Goal: Task Accomplishment & Management: Use online tool/utility

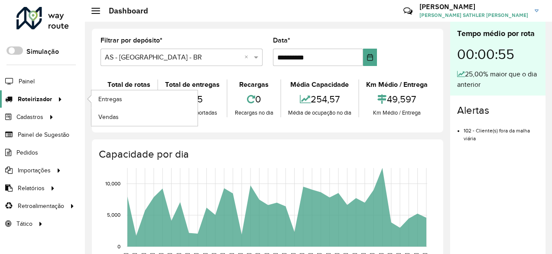
click at [46, 102] on span "Roteirizador" at bounding box center [35, 99] width 34 height 9
click at [118, 99] on span "Entregas" at bounding box center [110, 99] width 25 height 9
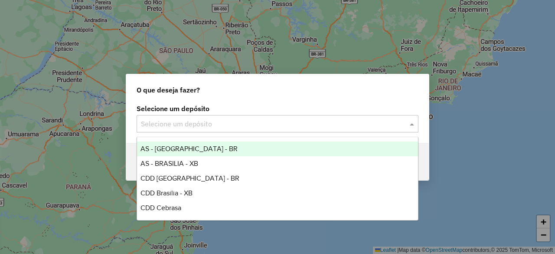
click at [219, 126] on input "text" at bounding box center [269, 124] width 256 height 10
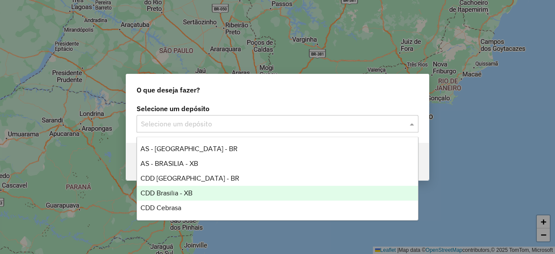
click at [209, 191] on div "CDD Brasilia - XB" at bounding box center [277, 193] width 281 height 15
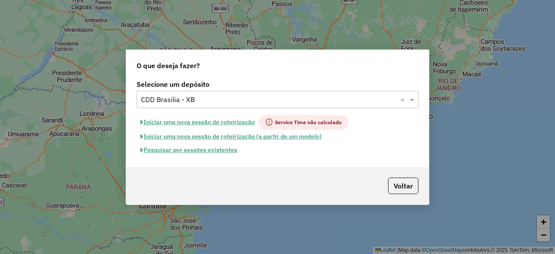
click at [219, 153] on hb-app "Aguarde... Pop-up bloqueado! Seu navegador bloqueou automáticamente a abertura …" at bounding box center [277, 127] width 555 height 254
click at [219, 153] on button "Pesquisar por sessões existentes" at bounding box center [189, 149] width 105 height 13
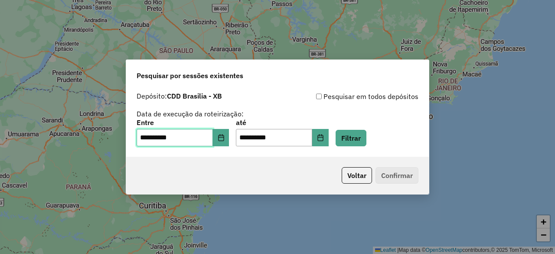
click at [213, 140] on input "**********" at bounding box center [175, 137] width 76 height 17
click at [223, 140] on icon "Choose Date" at bounding box center [221, 137] width 7 height 7
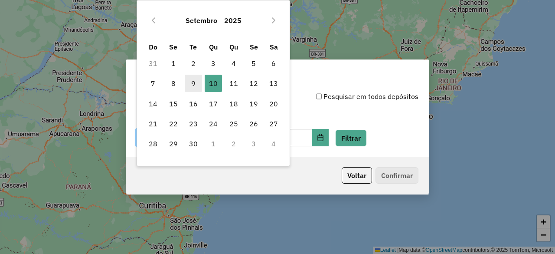
click at [198, 85] on span "9" at bounding box center [193, 83] width 17 height 17
type input "**********"
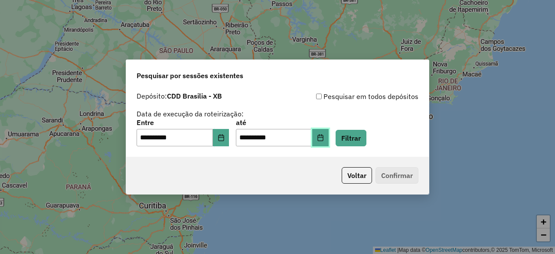
click at [327, 141] on button "Choose Date" at bounding box center [320, 137] width 16 height 17
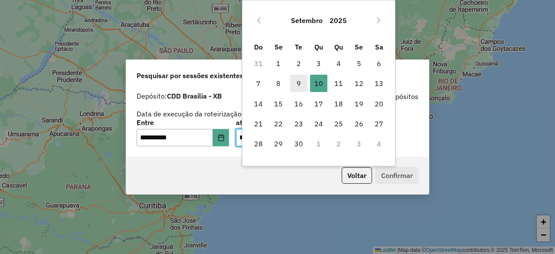
click at [301, 82] on span "9" at bounding box center [298, 83] width 17 height 17
type input "**********"
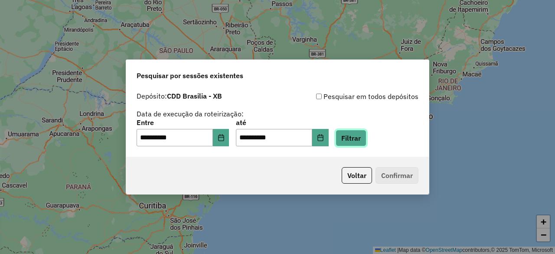
click at [355, 138] on button "Filtrar" at bounding box center [351, 138] width 31 height 16
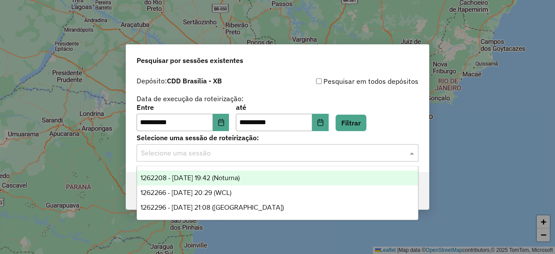
click at [233, 157] on input "text" at bounding box center [269, 153] width 256 height 10
click at [240, 178] on span "1262208 - 09/09/2025 19:42 (Noturna)" at bounding box center [190, 177] width 99 height 7
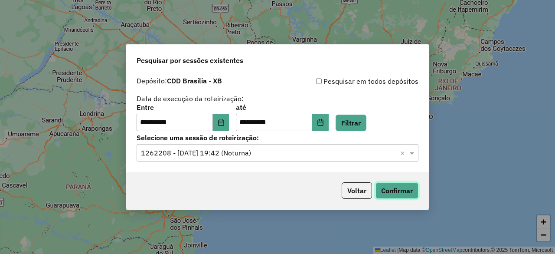
click at [402, 188] on button "Confirmar" at bounding box center [397, 190] width 43 height 16
click at [226, 126] on button "Choose Date" at bounding box center [221, 122] width 16 height 17
click at [280, 176] on div "Voltar Confirmar" at bounding box center [277, 190] width 303 height 37
click at [392, 188] on button "Confirmar" at bounding box center [397, 190] width 43 height 16
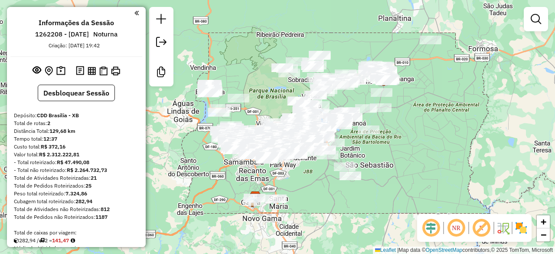
click at [457, 221] on em at bounding box center [456, 227] width 21 height 21
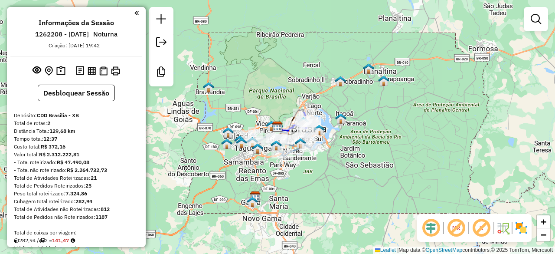
scroll to position [62, 0]
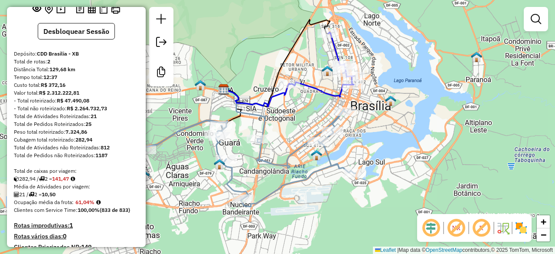
drag, startPoint x: 262, startPoint y: 134, endPoint x: 294, endPoint y: 111, distance: 39.7
click at [294, 111] on div "Janela de atendimento Grade de atendimento Capacidade Transportadoras Veículos …" at bounding box center [277, 127] width 555 height 254
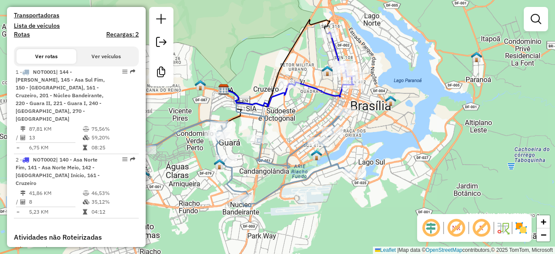
scroll to position [312, 0]
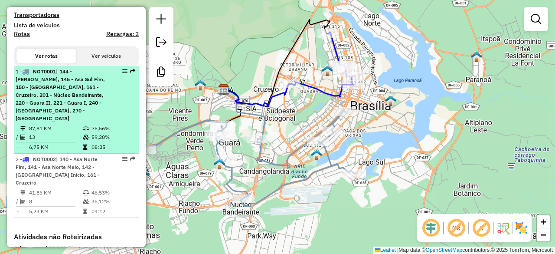
click at [100, 115] on li "1 - NOT0001 | 144 - Asa Sul Meio, 145 - Asa Sul Fim, 150 - Lago Sul, 161 - Cruz…" at bounding box center [76, 110] width 125 height 88
select select "**********"
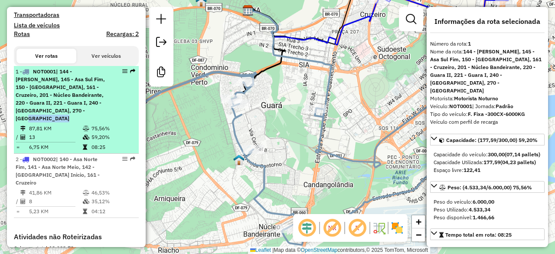
drag, startPoint x: 121, startPoint y: 67, endPoint x: 124, endPoint y: 71, distance: 4.6
click at [124, 71] on div "1 - NOT0001 | 144 - Asa Sul Meio, 145 - Asa Sul Fim, 150 - Lago Sul, 161 - Cruz…" at bounding box center [76, 95] width 121 height 55
click at [124, 71] on em at bounding box center [124, 71] width 5 height 5
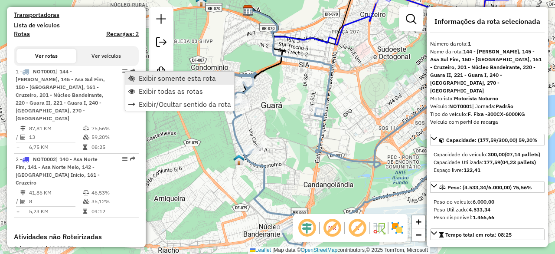
click at [145, 75] on span "Exibir somente esta rota" at bounding box center [177, 78] width 77 height 7
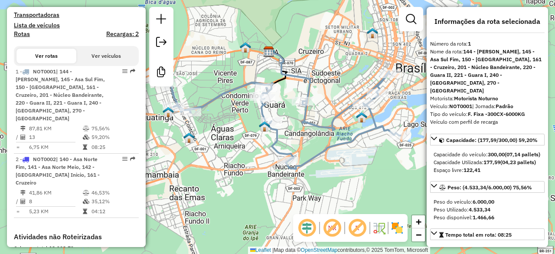
drag, startPoint x: 340, startPoint y: 98, endPoint x: 306, endPoint y: 91, distance: 35.1
click at [306, 91] on icon at bounding box center [289, 78] width 41 height 53
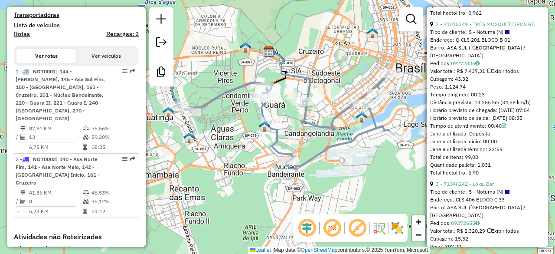
scroll to position [696, 0]
